Goal: Information Seeking & Learning: Learn about a topic

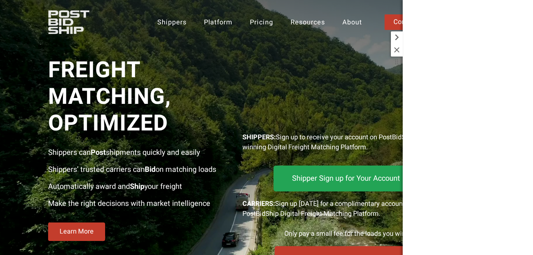
click at [395, 36] on icon at bounding box center [397, 37] width 12 height 12
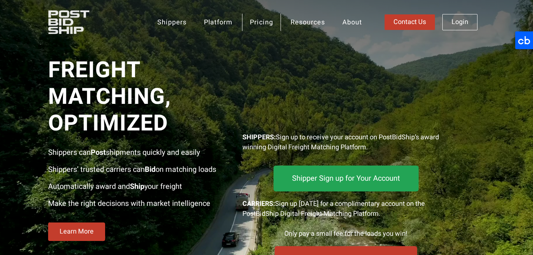
click at [257, 21] on link "Pricing" at bounding box center [261, 22] width 39 height 17
click at [523, 33] on icon at bounding box center [524, 40] width 18 height 18
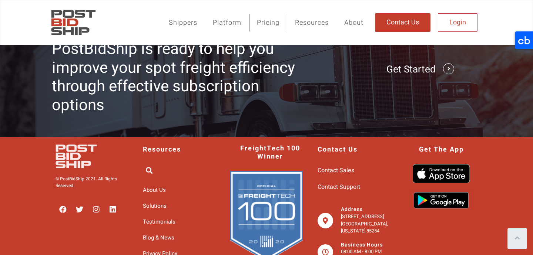
scroll to position [1241, 0]
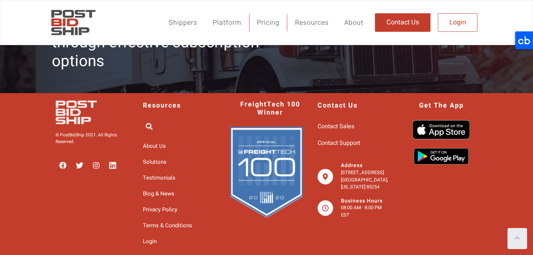
click at [112, 166] on icon at bounding box center [113, 166] width 8 height 8
